Goal: Communication & Community: Answer question/provide support

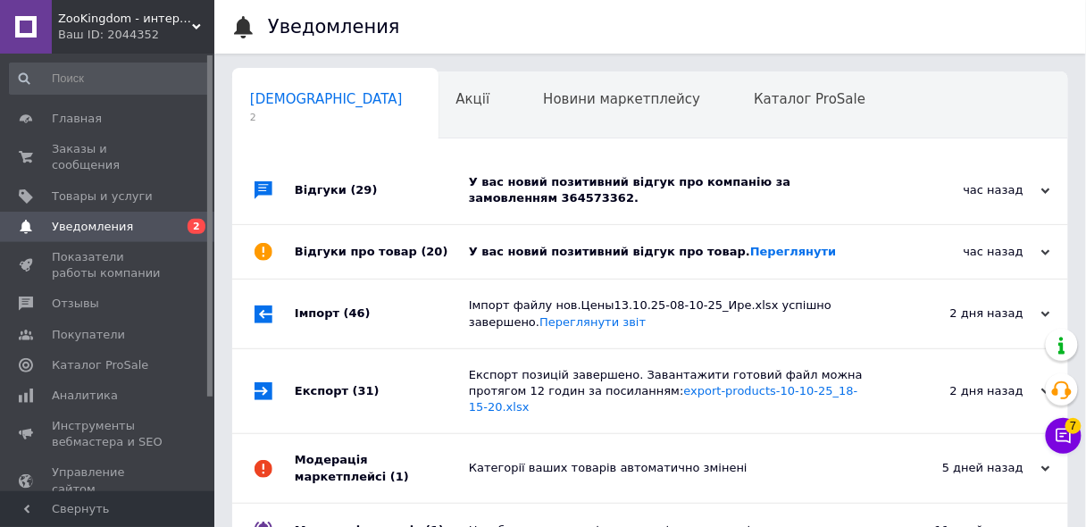
scroll to position [0, 9]
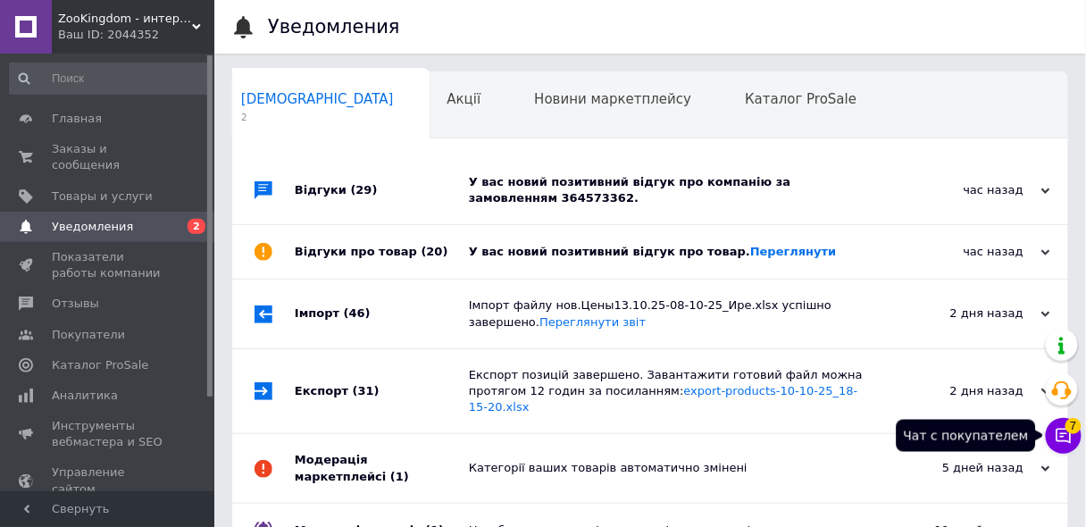
click at [1077, 430] on button "Чат с покупателем 7" at bounding box center [1064, 436] width 36 height 36
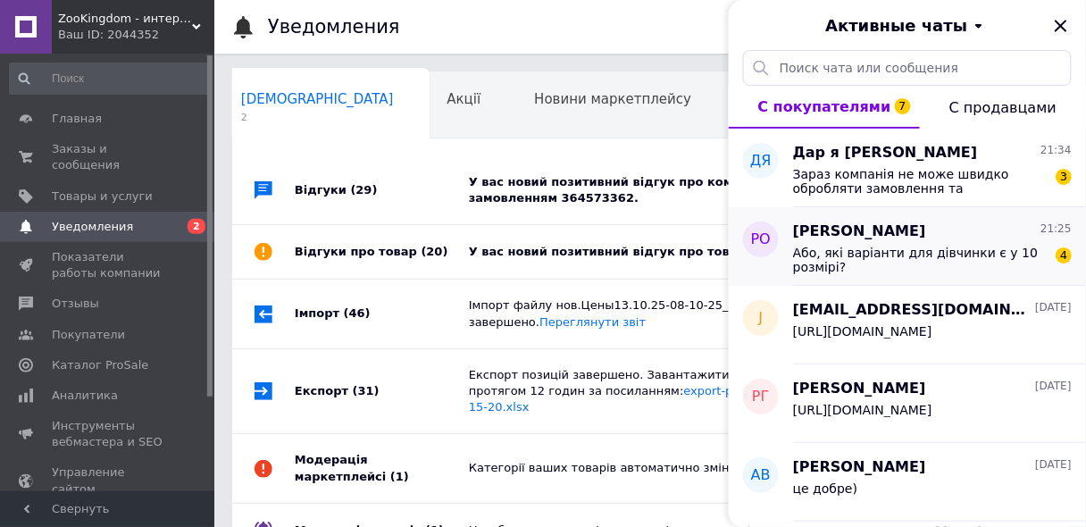
click at [923, 255] on span "Або, які варіанти для дівчинки є у 10 розмірі?" at bounding box center [920, 260] width 254 height 29
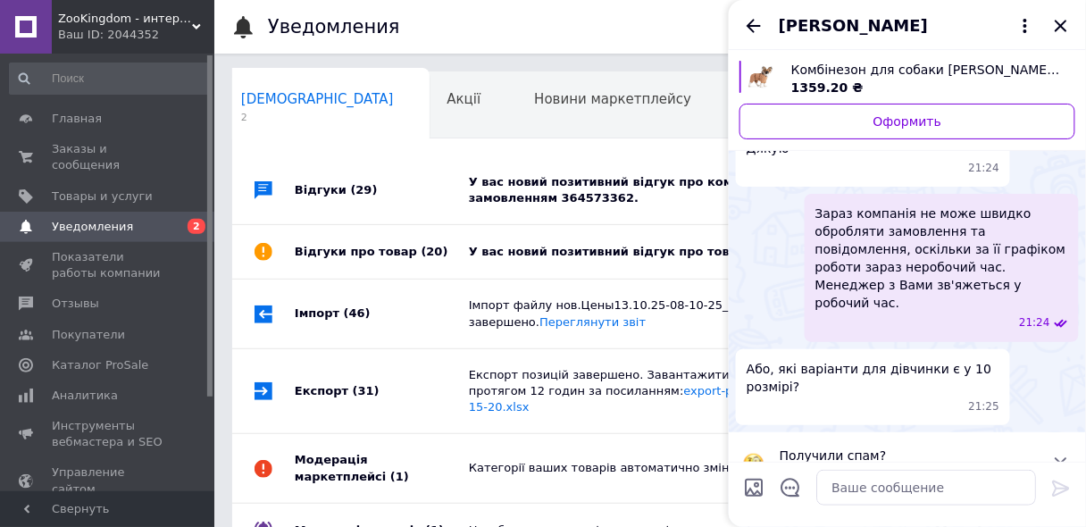
scroll to position [0, 0]
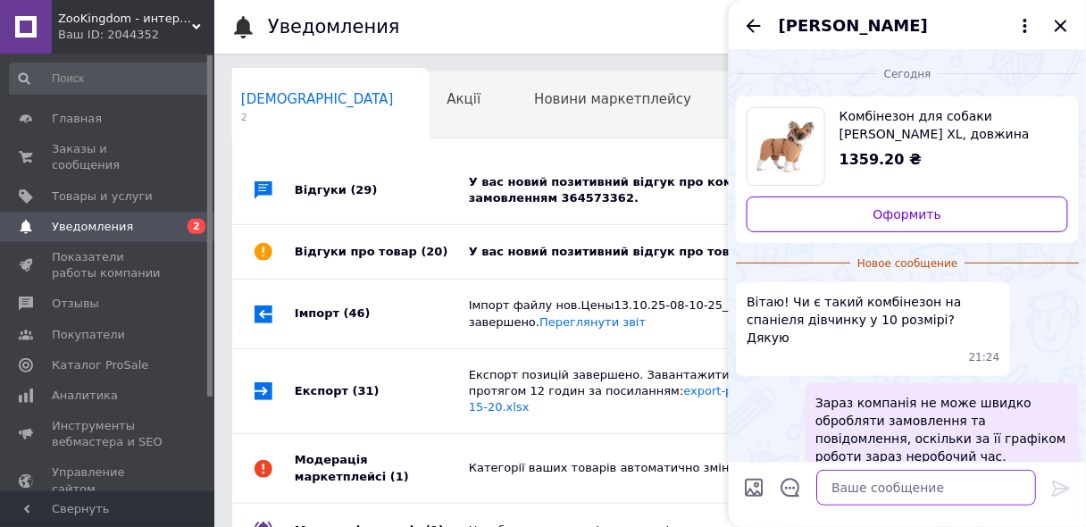
click at [870, 486] on textarea at bounding box center [926, 488] width 220 height 36
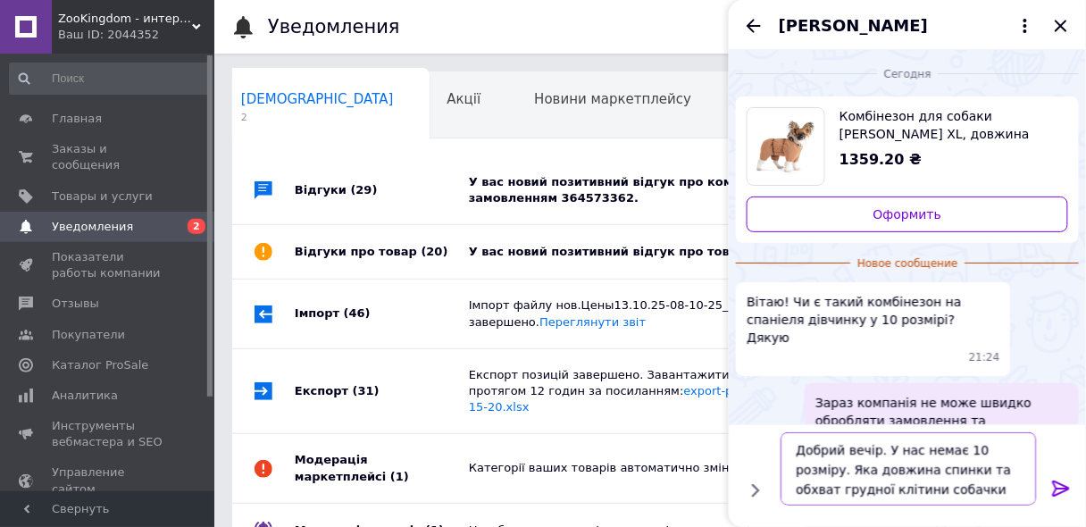
type textarea "Добрий вечір. У нас немає 10 розміру. Яка довжина спинки та обхват грудної кліт…"
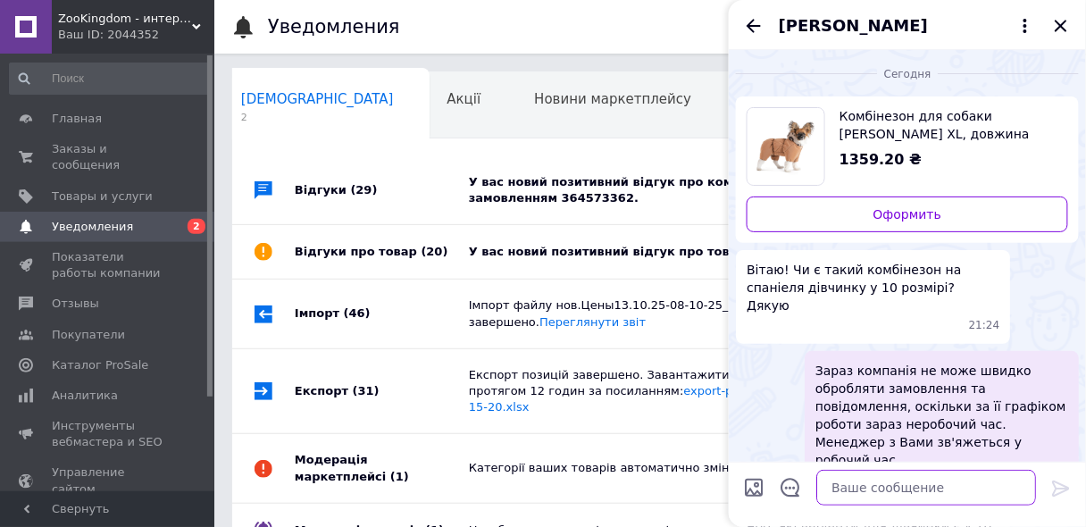
scroll to position [191, 0]
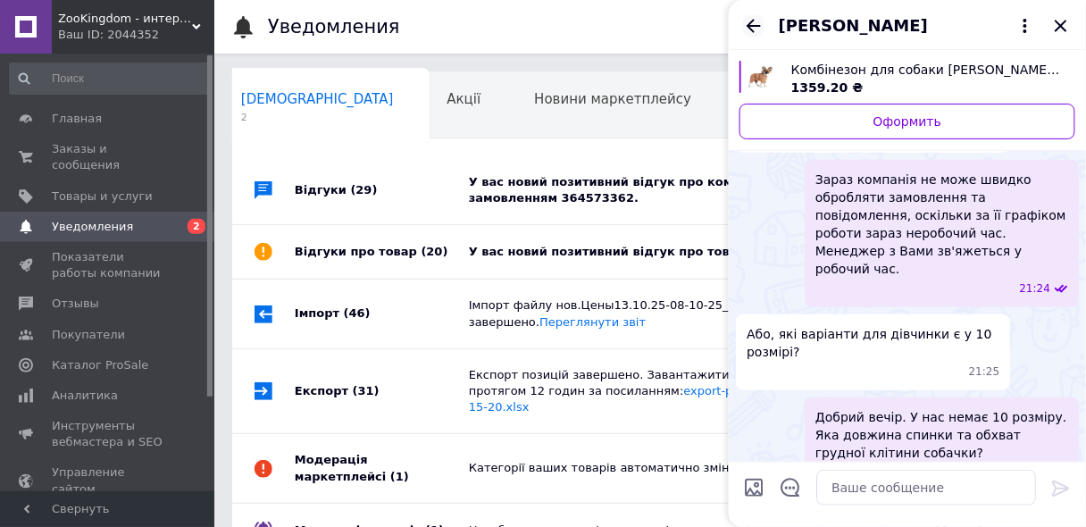
click at [751, 19] on icon "Назад" at bounding box center [753, 25] width 21 height 21
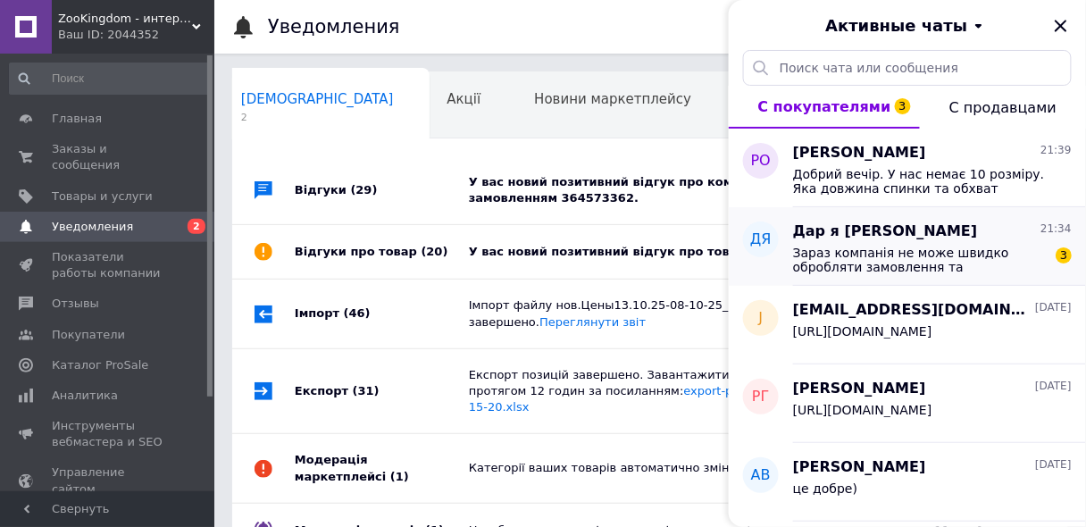
click at [830, 242] on div "Зараз компанія не може швидко обробляти замовлення та повідомлення, оскільки за…" at bounding box center [932, 258] width 279 height 32
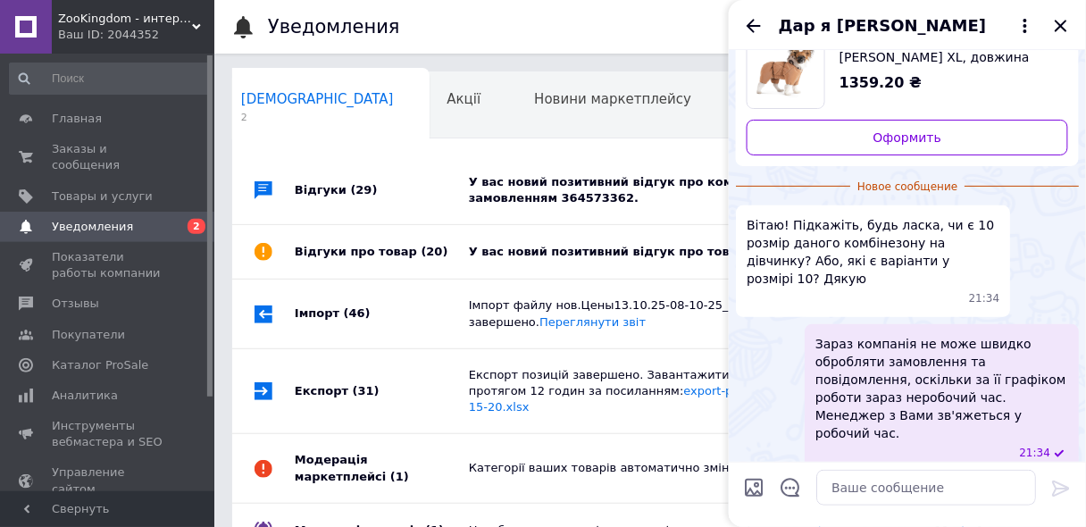
scroll to position [0, 0]
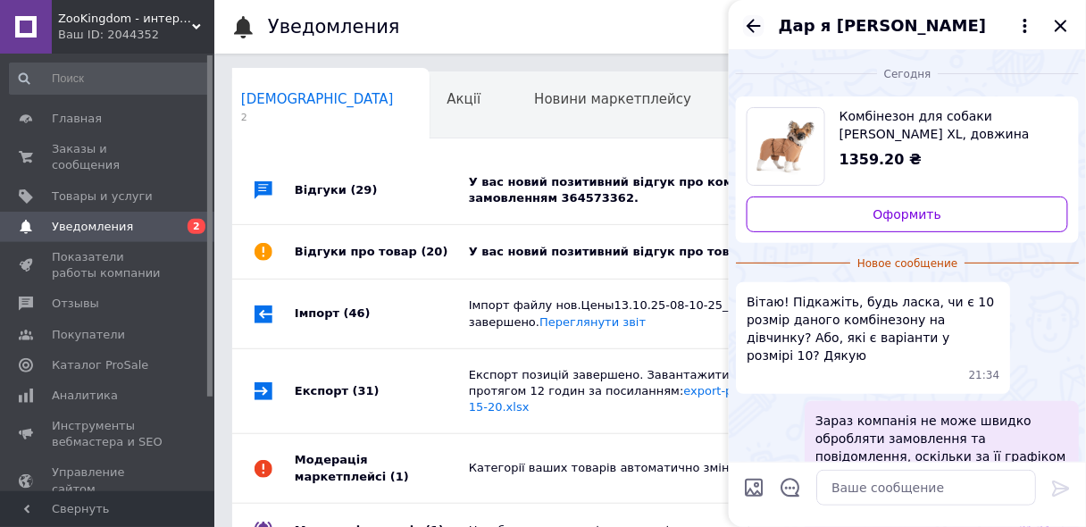
click at [755, 26] on icon "Назад" at bounding box center [754, 25] width 14 height 13
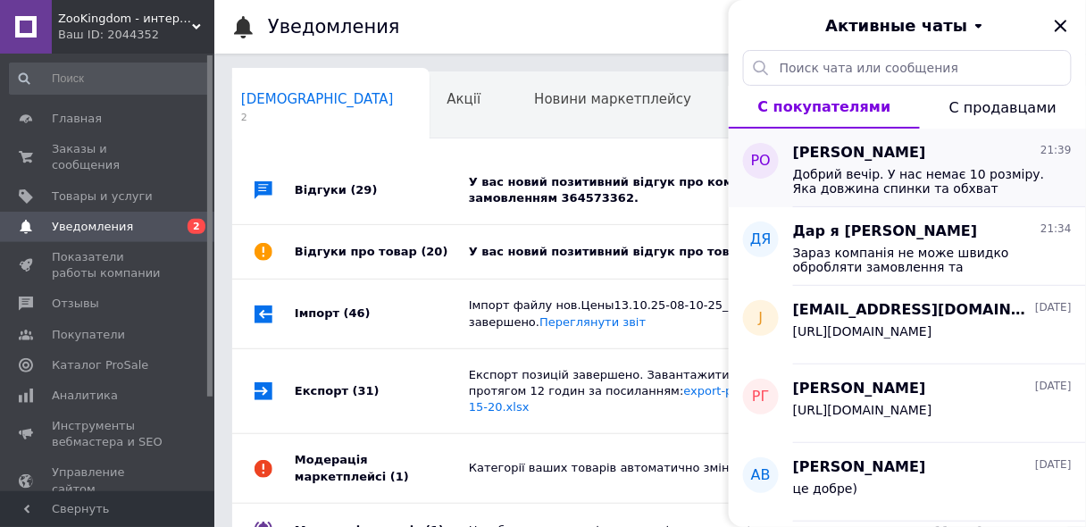
click at [898, 180] on span "Добрий вечір. У нас немає 10 розміру. Яка довжина спинки та обхват грудної кліт…" at bounding box center [920, 181] width 254 height 29
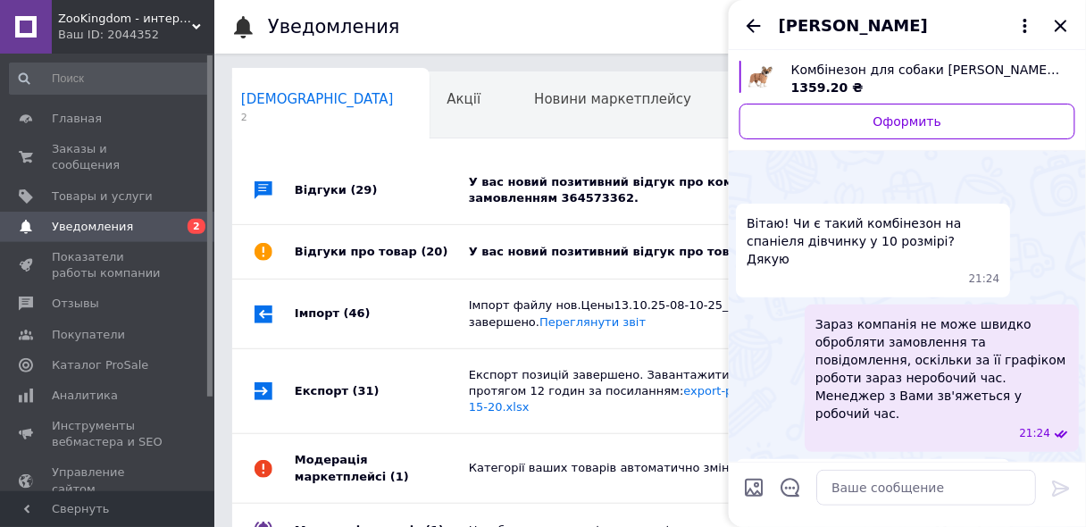
scroll to position [146, 0]
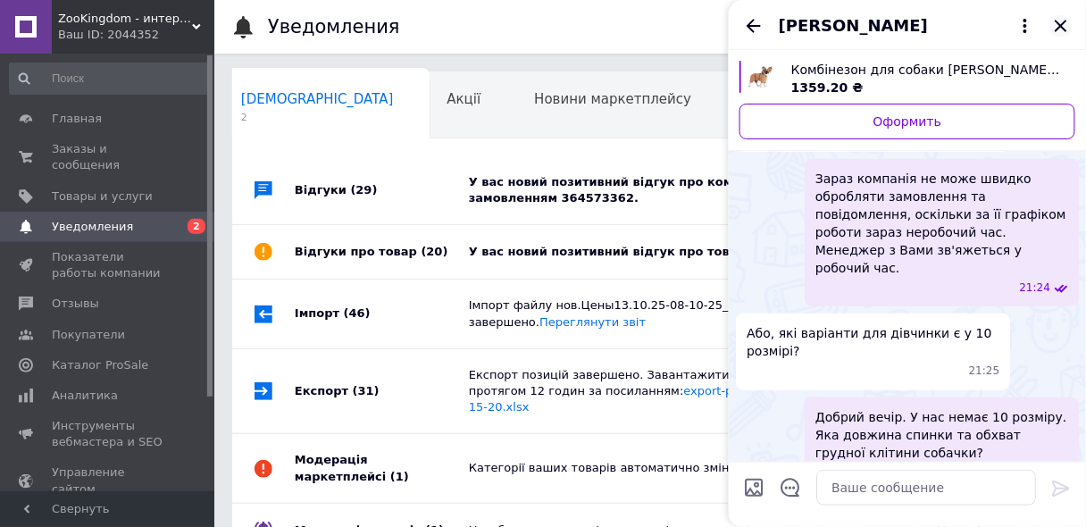
click at [1060, 29] on icon "Закрыть" at bounding box center [1060, 25] width 21 height 21
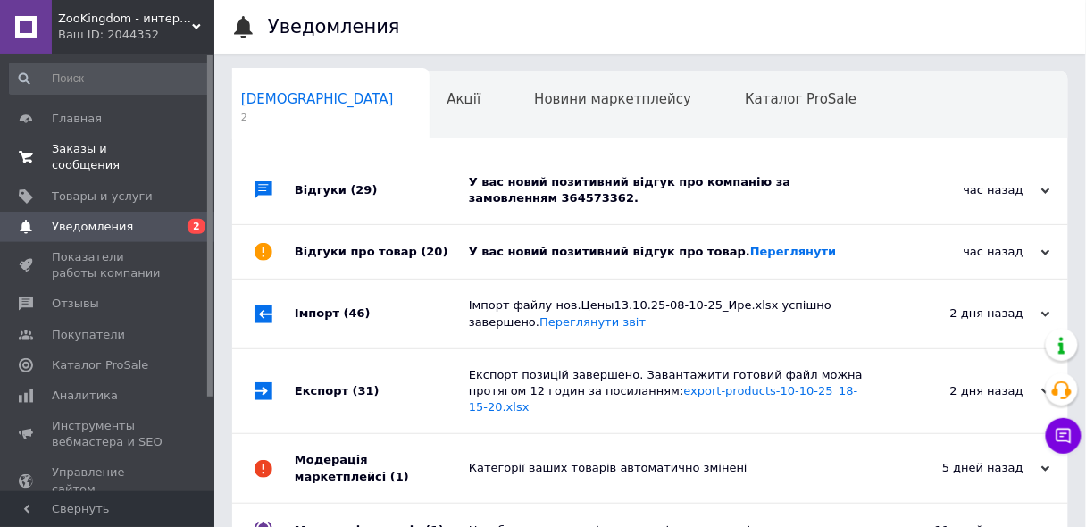
click at [104, 161] on link "Заказы и сообщения 0 0" at bounding box center [110, 157] width 220 height 46
